Goal: Use online tool/utility: Utilize a website feature to perform a specific function

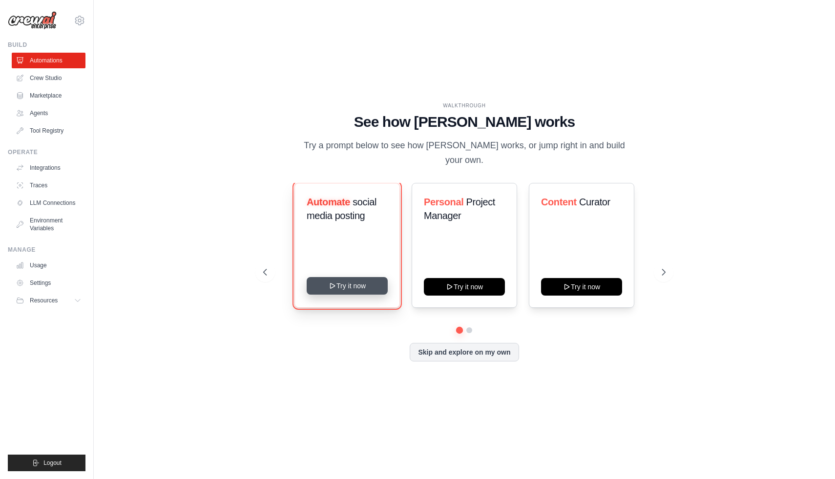
click at [367, 286] on button "Try it now" at bounding box center [347, 286] width 81 height 18
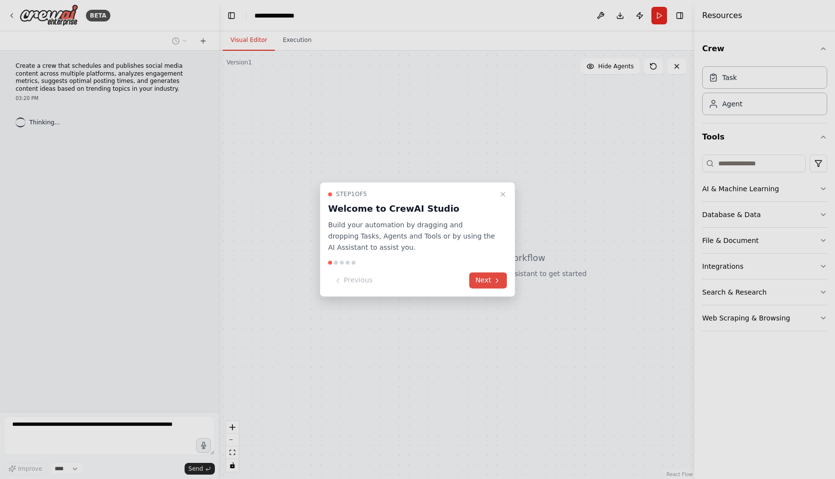
click at [494, 281] on icon at bounding box center [497, 281] width 8 height 8
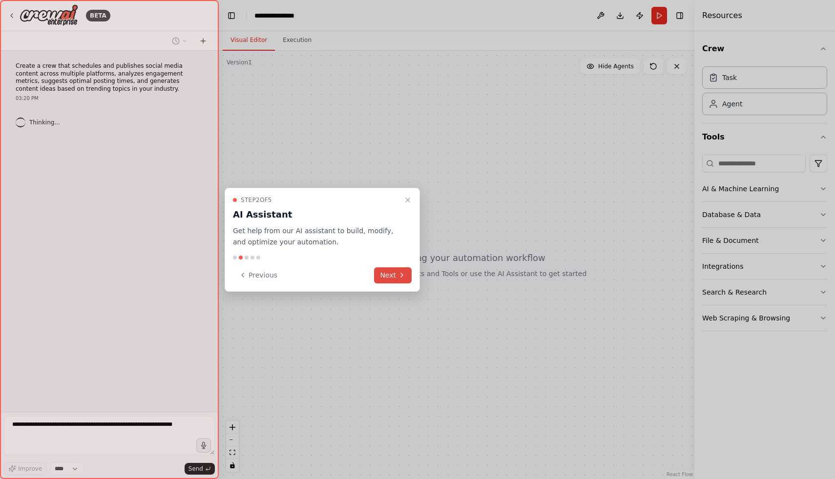
click at [391, 269] on button "Next" at bounding box center [393, 276] width 38 height 16
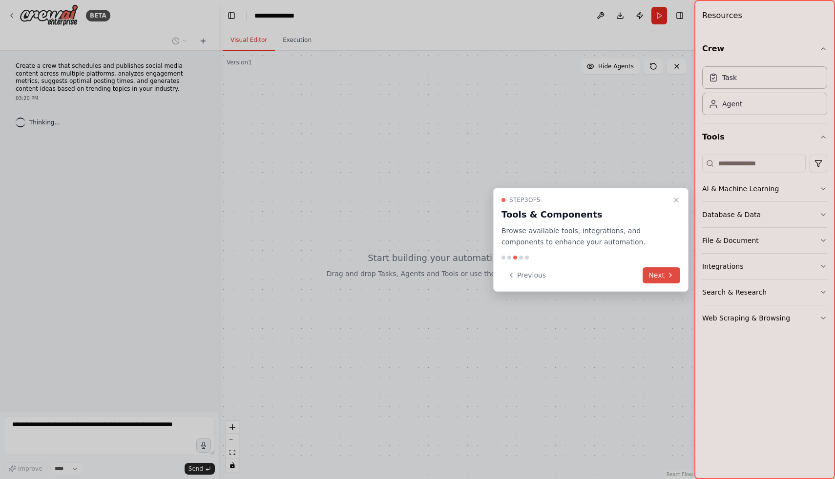
click at [657, 279] on button "Next" at bounding box center [662, 276] width 38 height 16
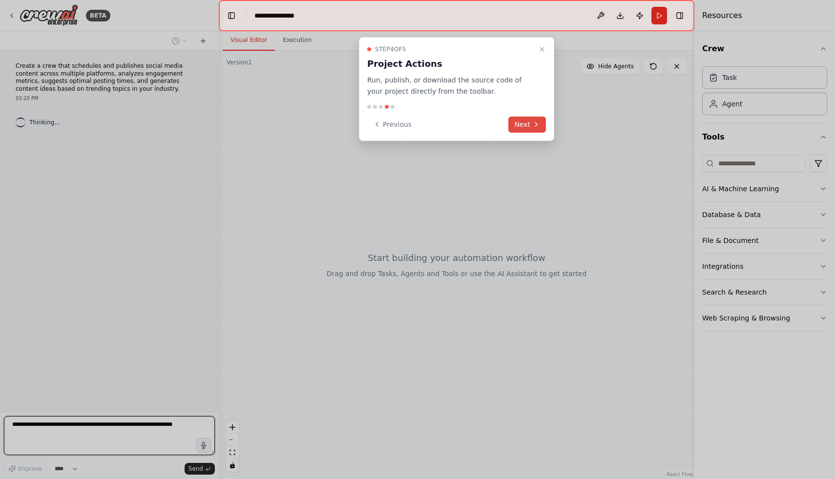
click at [520, 124] on button "Next" at bounding box center [527, 125] width 38 height 16
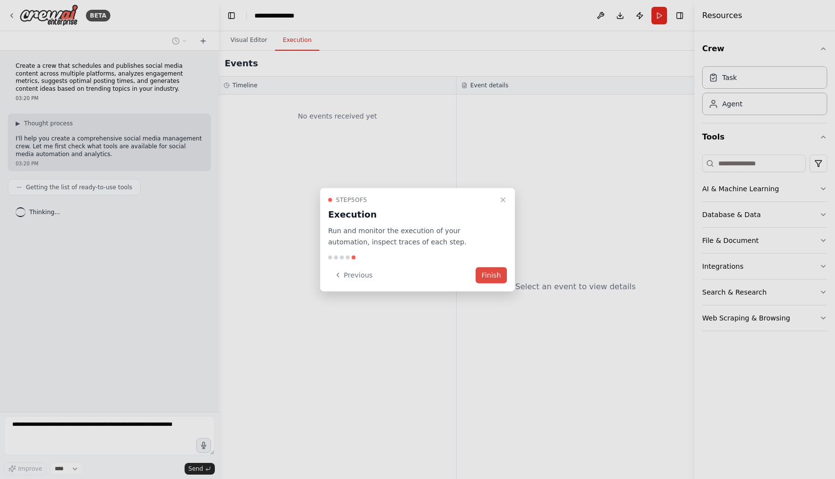
click at [490, 278] on button "Finish" at bounding box center [491, 275] width 31 height 16
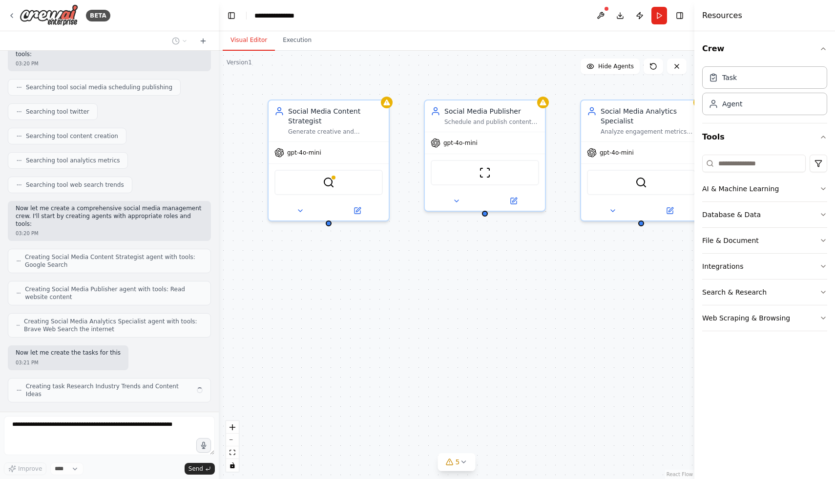
scroll to position [172, 0]
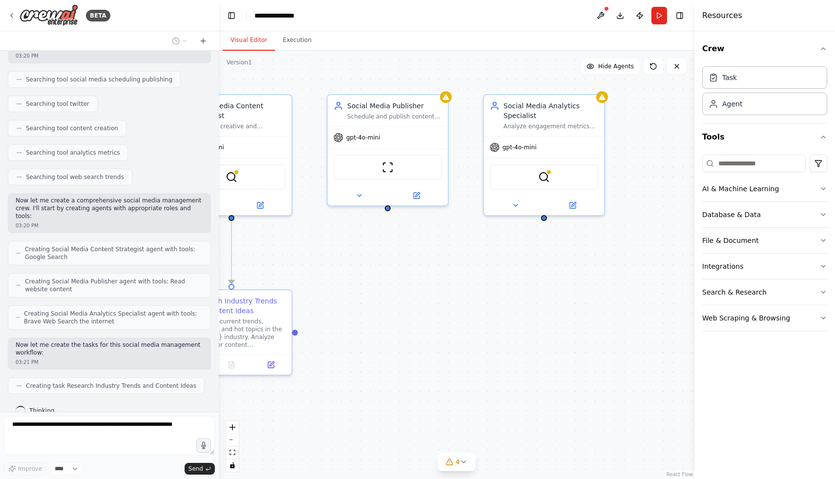
drag, startPoint x: 485, startPoint y: 278, endPoint x: 388, endPoint y: 272, distance: 97.3
click at [388, 272] on div ".deletable-edge-delete-btn { width: 20px; height: 20px; border: 0px solid #ffff…" at bounding box center [457, 265] width 476 height 429
click at [388, 210] on div ".deletable-edge-delete-btn { width: 20px; height: 20px; border: 0px solid #ffff…" at bounding box center [457, 265] width 476 height 429
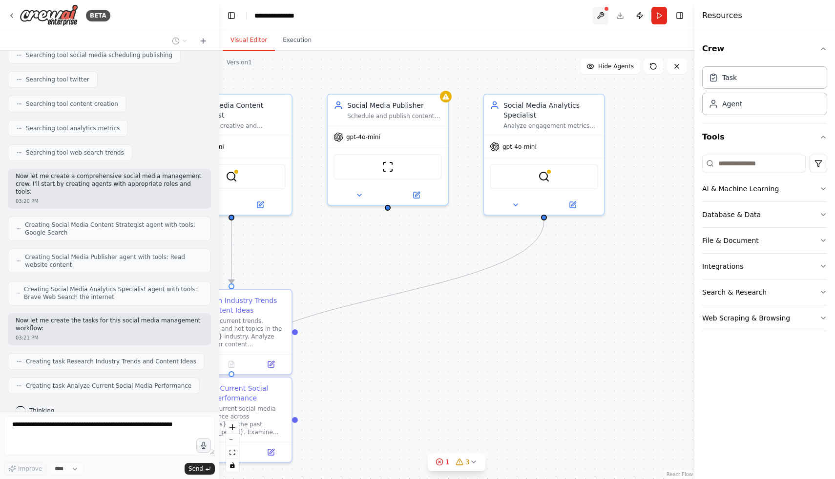
click at [600, 18] on button at bounding box center [601, 16] width 16 height 18
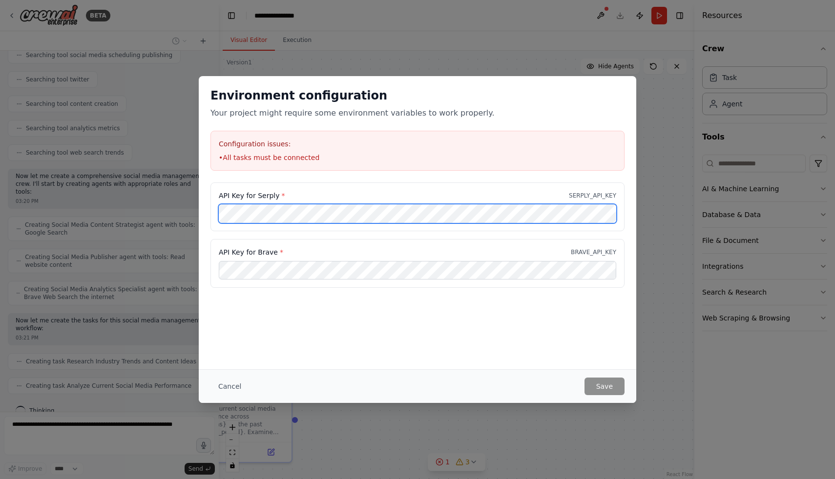
scroll to position [221, 0]
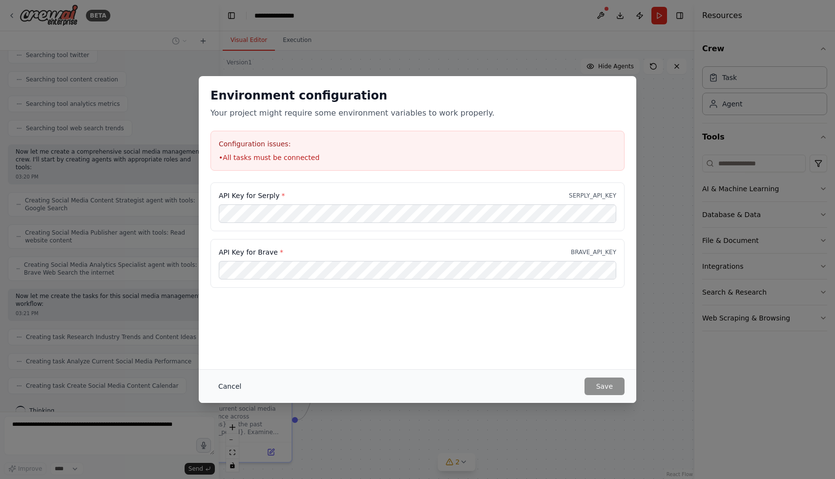
click at [220, 388] on button "Cancel" at bounding box center [229, 387] width 39 height 18
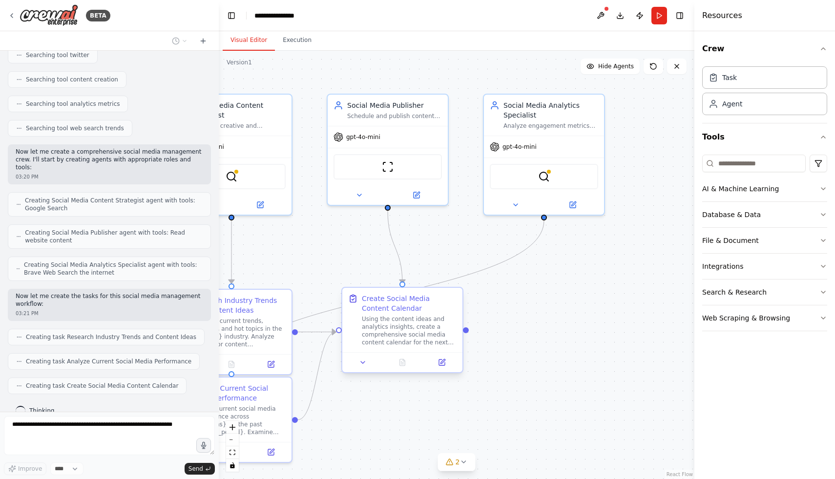
scroll to position [278, 0]
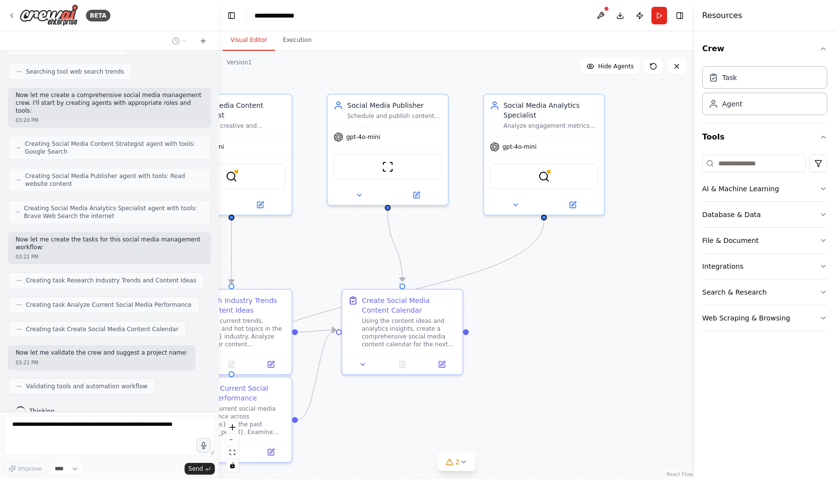
click at [608, 10] on div at bounding box center [606, 9] width 6 height 6
click at [603, 10] on button at bounding box center [601, 16] width 16 height 18
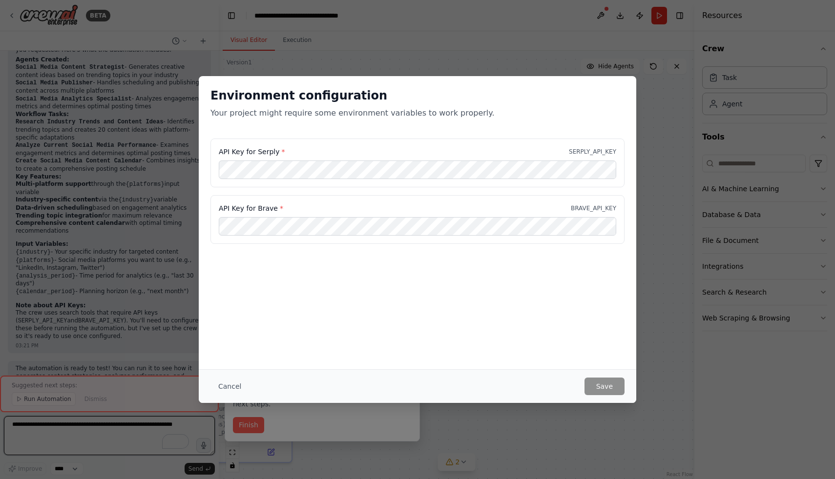
scroll to position [685, 0]
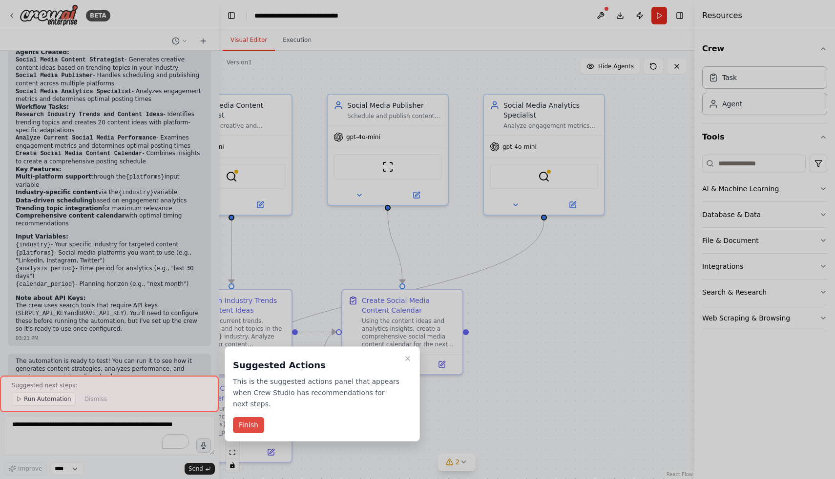
click at [256, 429] on button "Finish" at bounding box center [248, 425] width 31 height 16
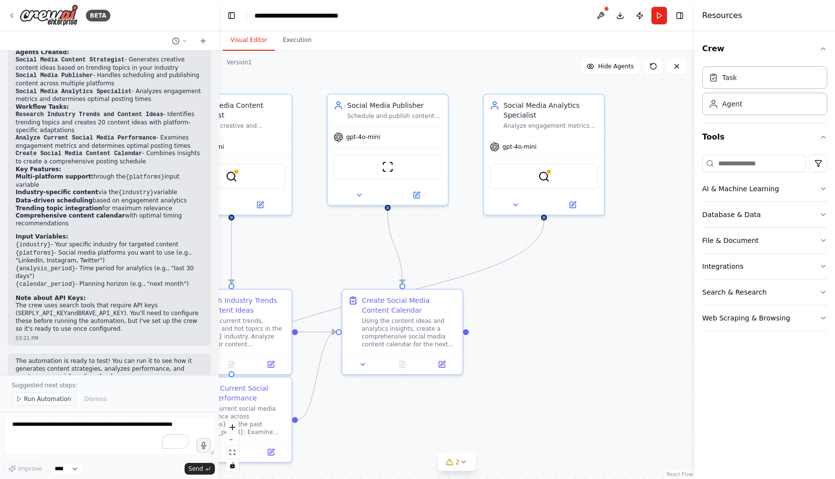
click at [35, 401] on span "Run Automation" at bounding box center [47, 399] width 47 height 8
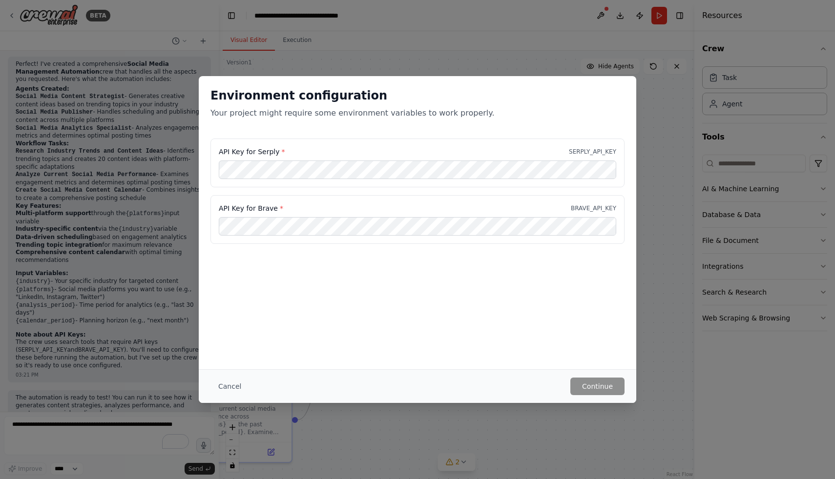
click at [601, 376] on div "Cancel Continue" at bounding box center [417, 387] width 437 height 34
